Goal: Transaction & Acquisition: Purchase product/service

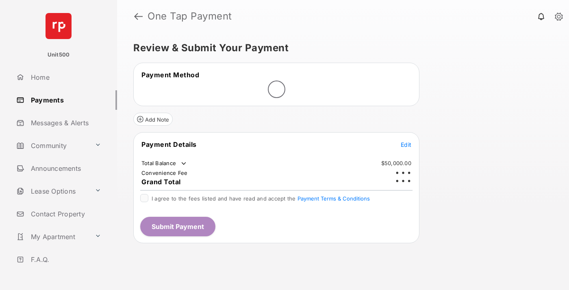
click at [406, 141] on span "Edit" at bounding box center [406, 144] width 11 height 7
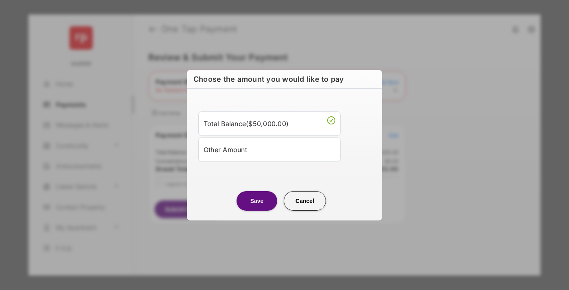
click at [270, 149] on div "Other Amount" at bounding box center [270, 149] width 132 height 14
type input "****"
click at [257, 210] on button "Save" at bounding box center [257, 201] width 41 height 20
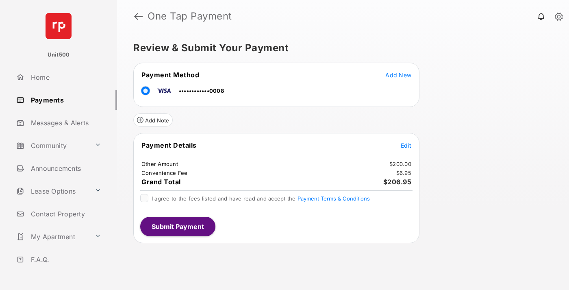
click at [406, 145] on span "Edit" at bounding box center [406, 145] width 11 height 7
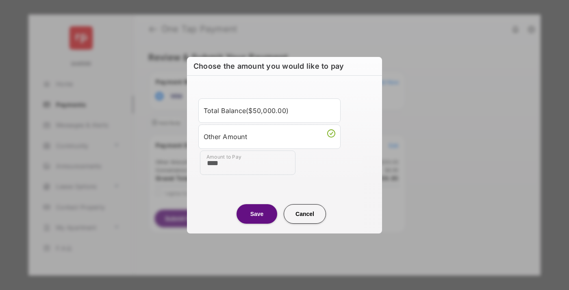
click at [257, 213] on button "Save" at bounding box center [257, 214] width 41 height 20
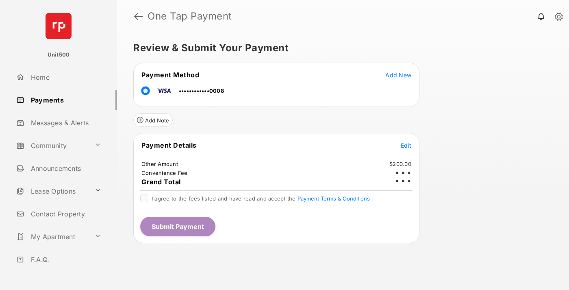
click at [177, 226] on button "Submit Payment" at bounding box center [177, 227] width 75 height 20
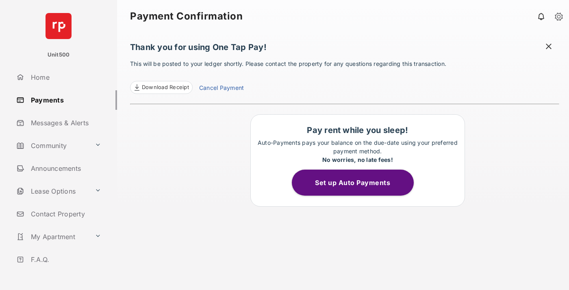
click at [549, 47] on span at bounding box center [549, 47] width 8 height 10
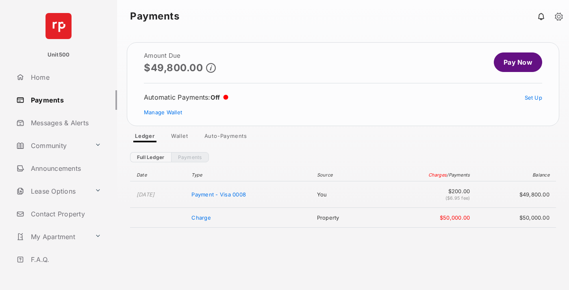
click at [163, 112] on link "Manage Wallet" at bounding box center [163, 112] width 38 height 7
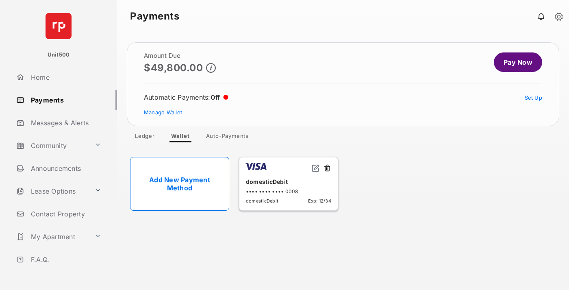
click at [327, 168] on button at bounding box center [327, 168] width 8 height 9
